Goal: Task Accomplishment & Management: Manage account settings

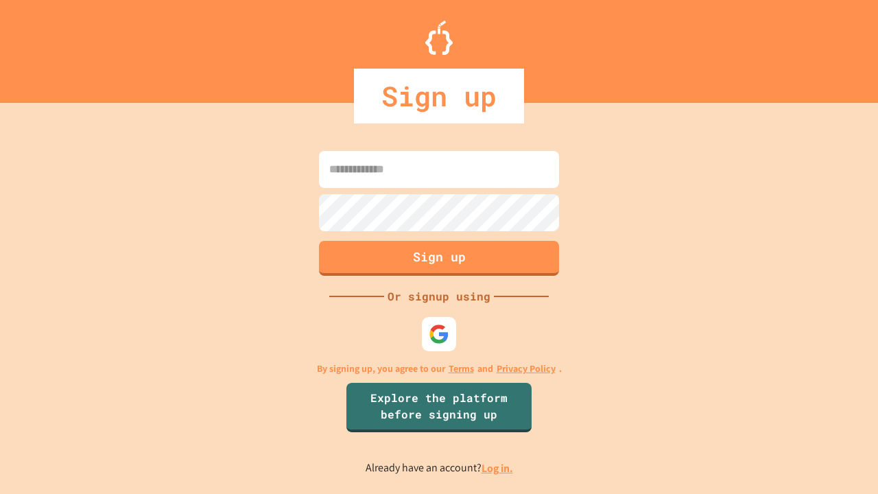
click at [498, 468] on link "Log in." at bounding box center [497, 468] width 32 height 14
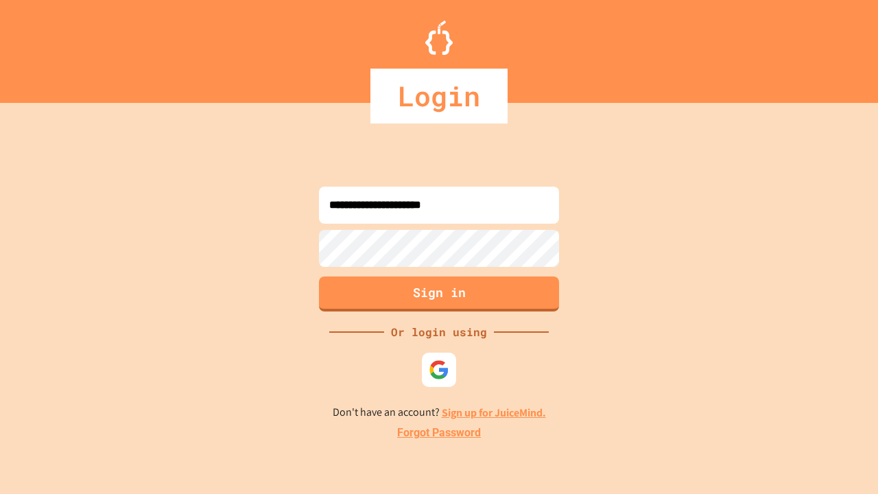
type input "**********"
